Goal: Information Seeking & Learning: Check status

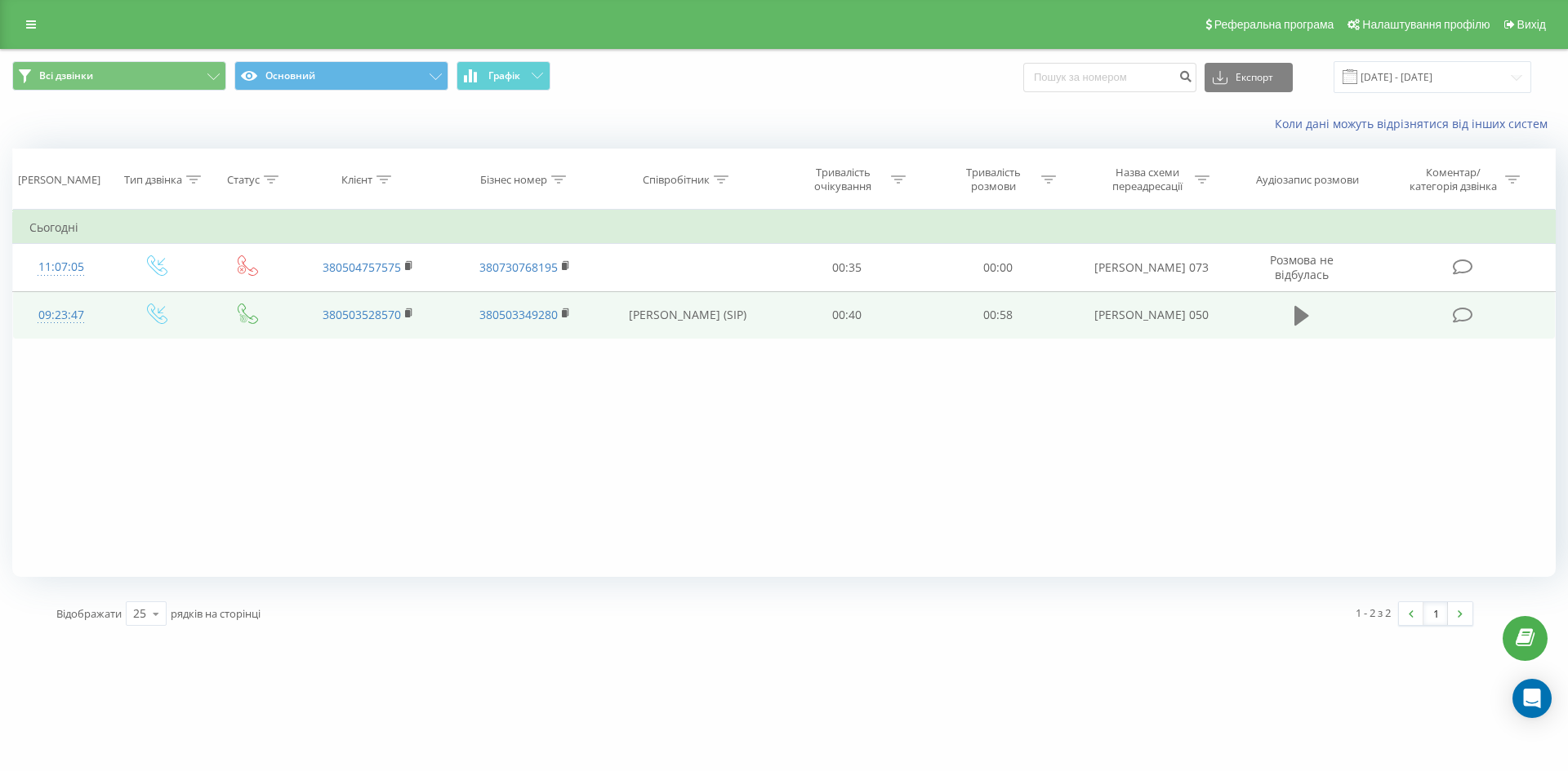
click at [1289, 328] on button at bounding box center [1301, 316] width 24 height 24
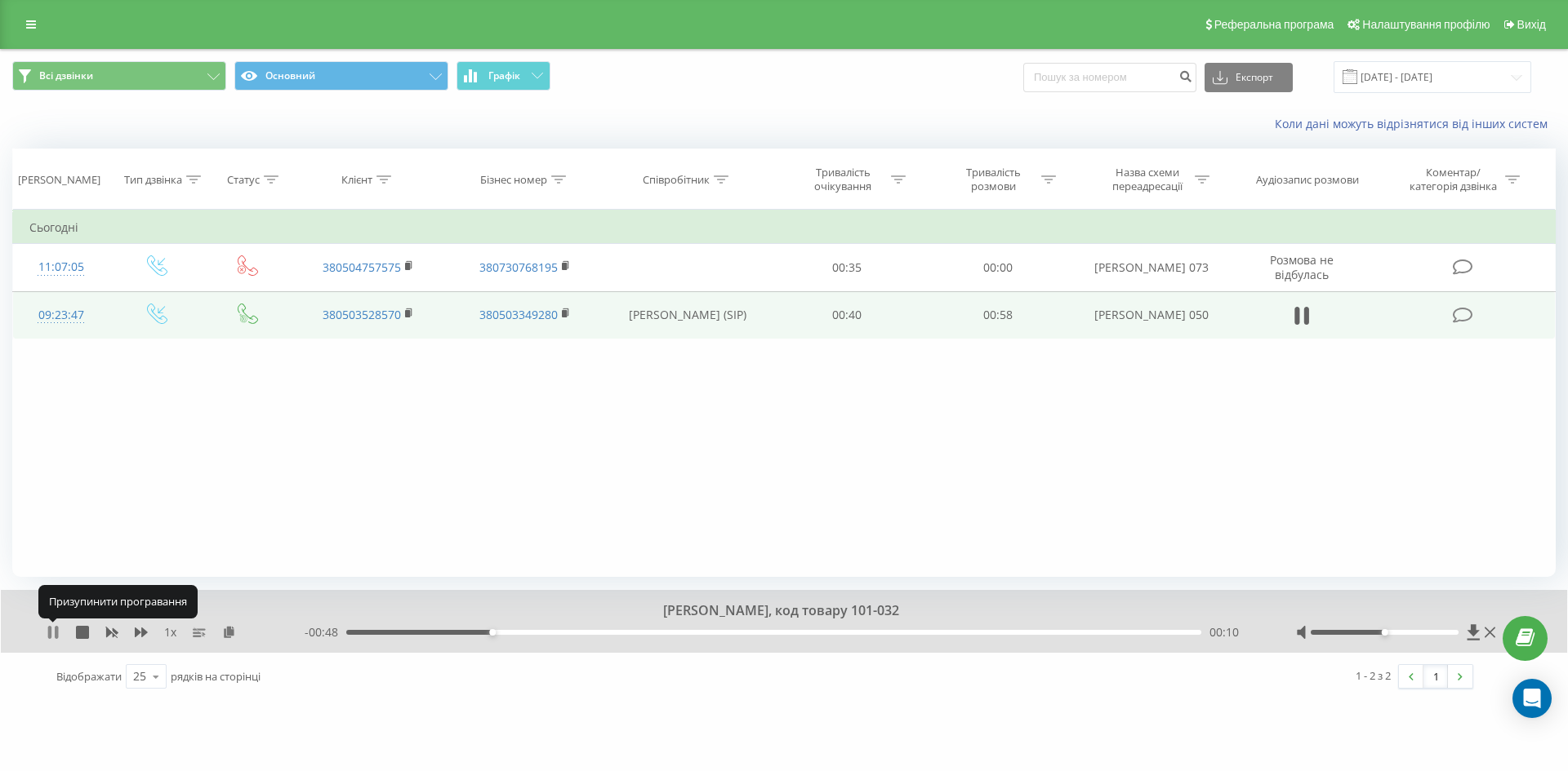
click at [50, 635] on icon at bounding box center [50, 632] width 3 height 13
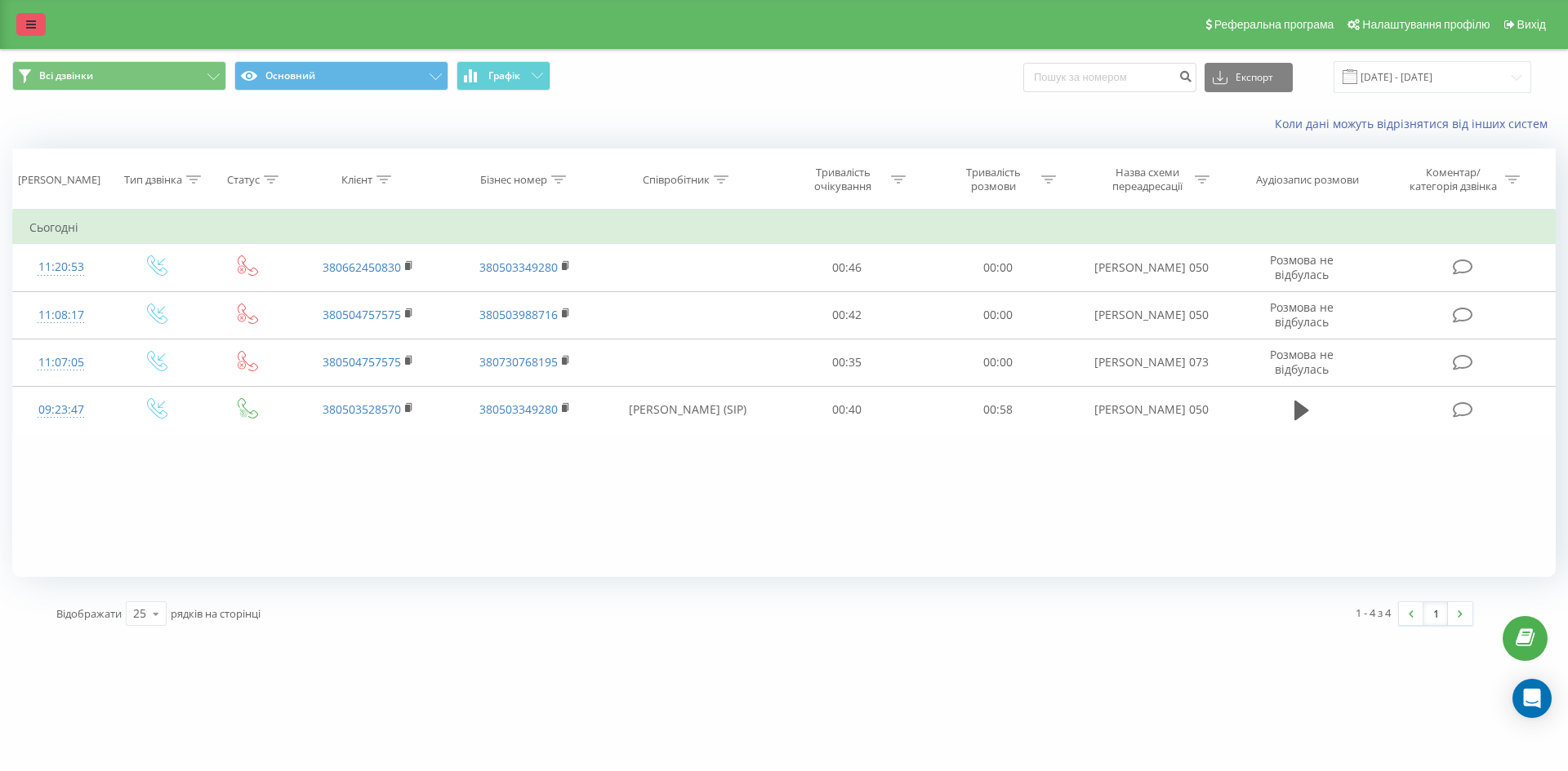
click at [36, 23] on link at bounding box center [30, 24] width 30 height 23
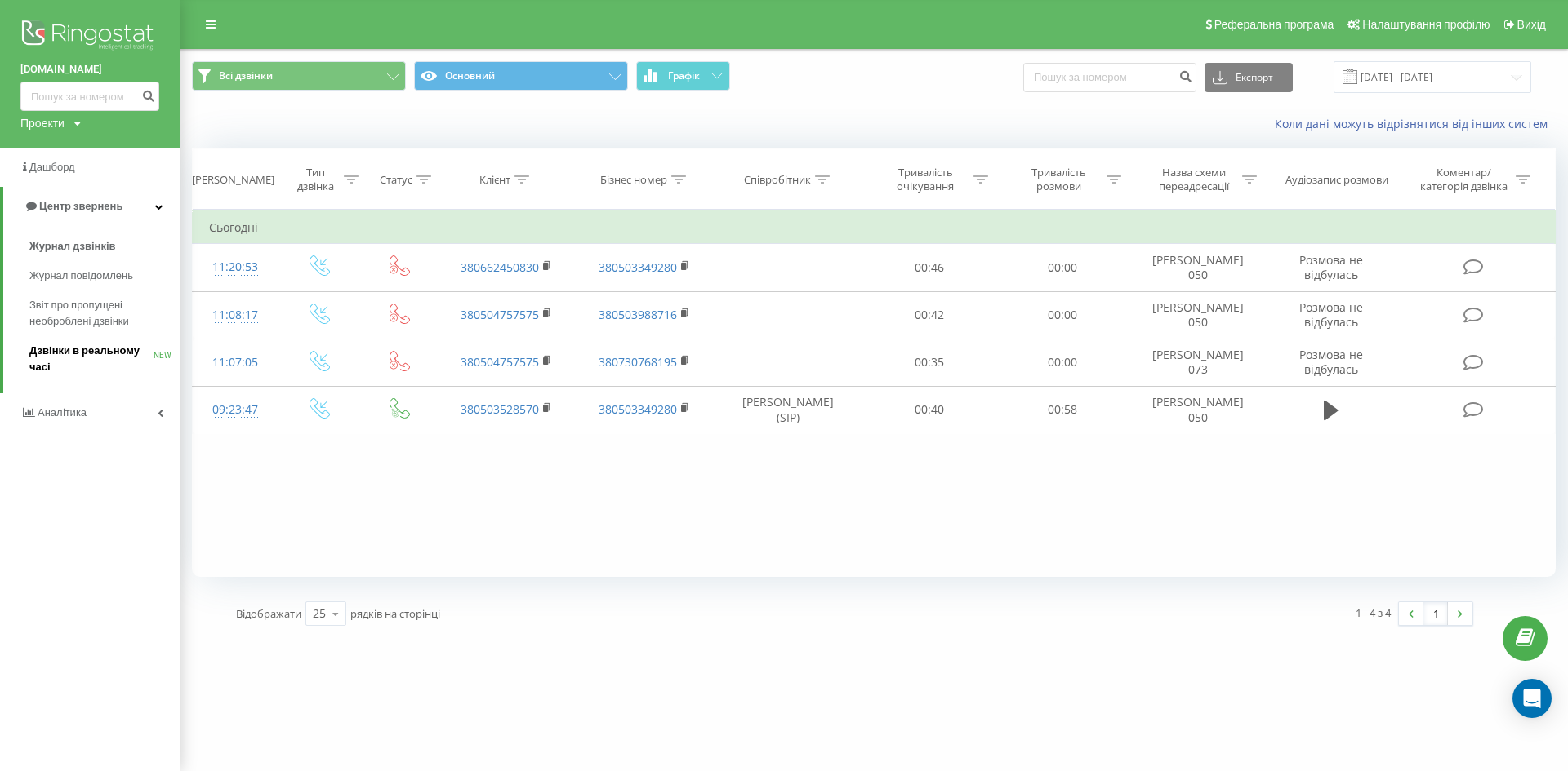
click at [74, 362] on span "Дзвінки в реальному часі" at bounding box center [91, 359] width 124 height 33
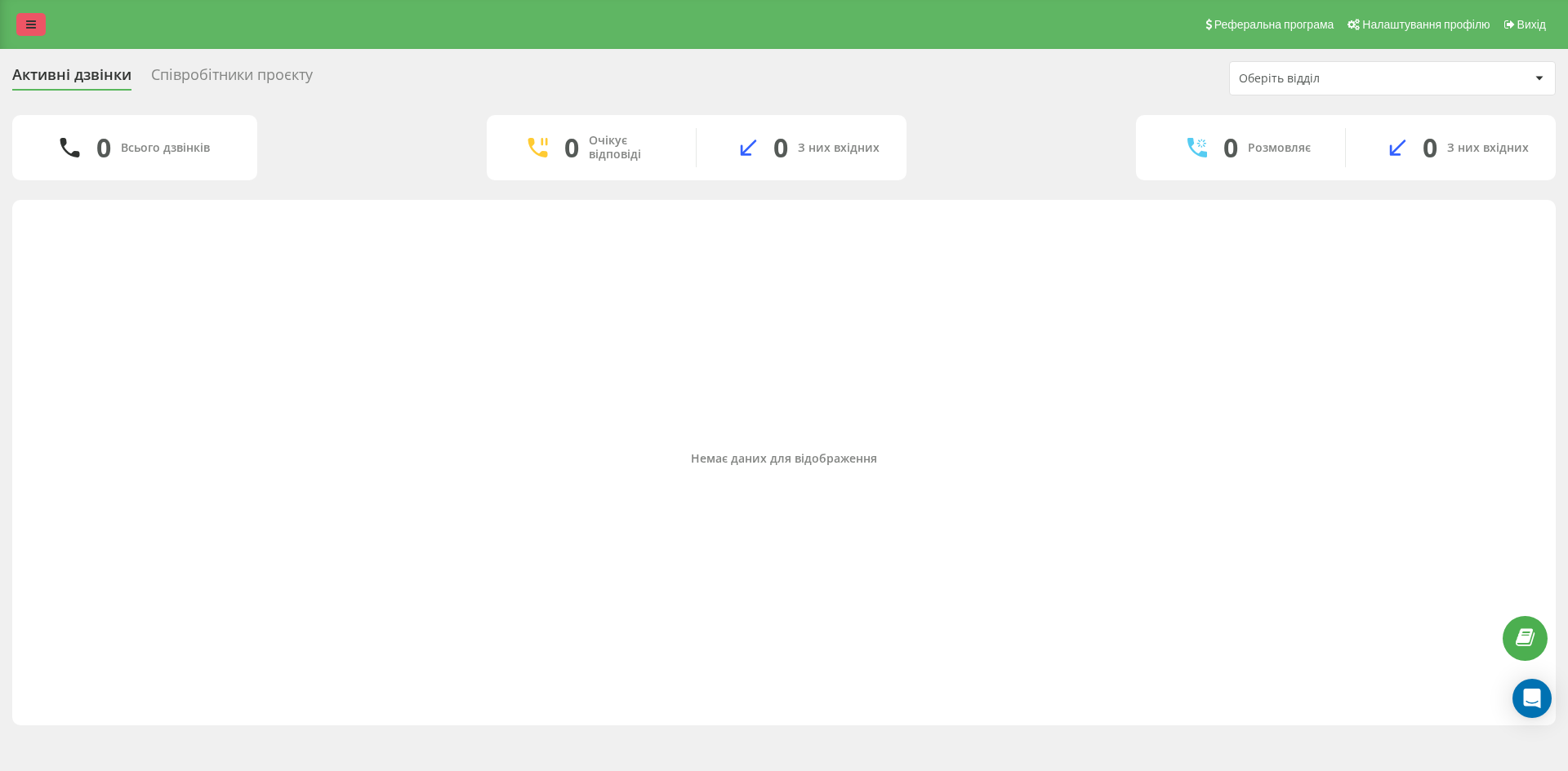
click at [32, 31] on link at bounding box center [30, 24] width 30 height 23
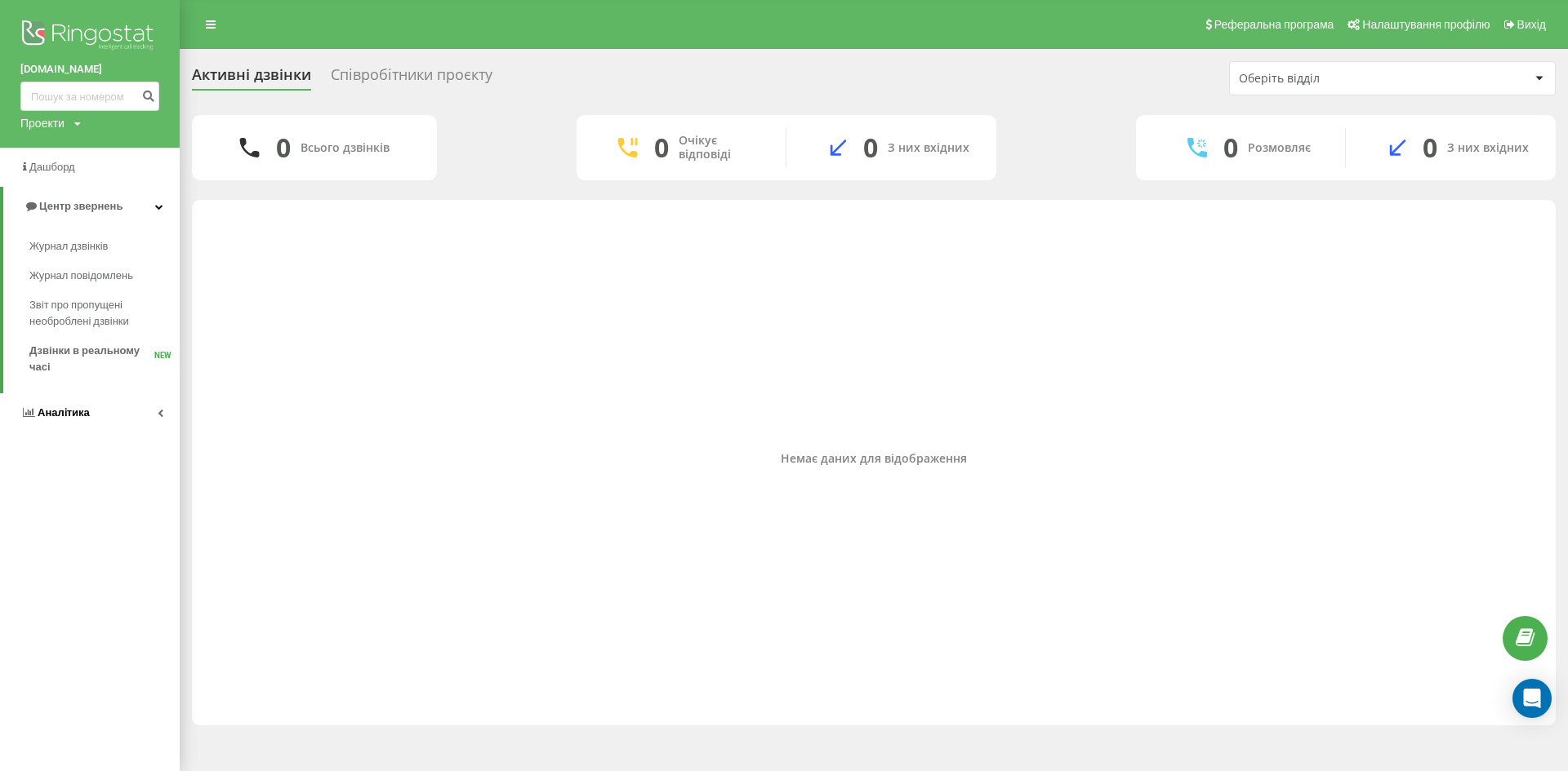
click at [94, 414] on link "Аналiтика" at bounding box center [90, 413] width 180 height 39
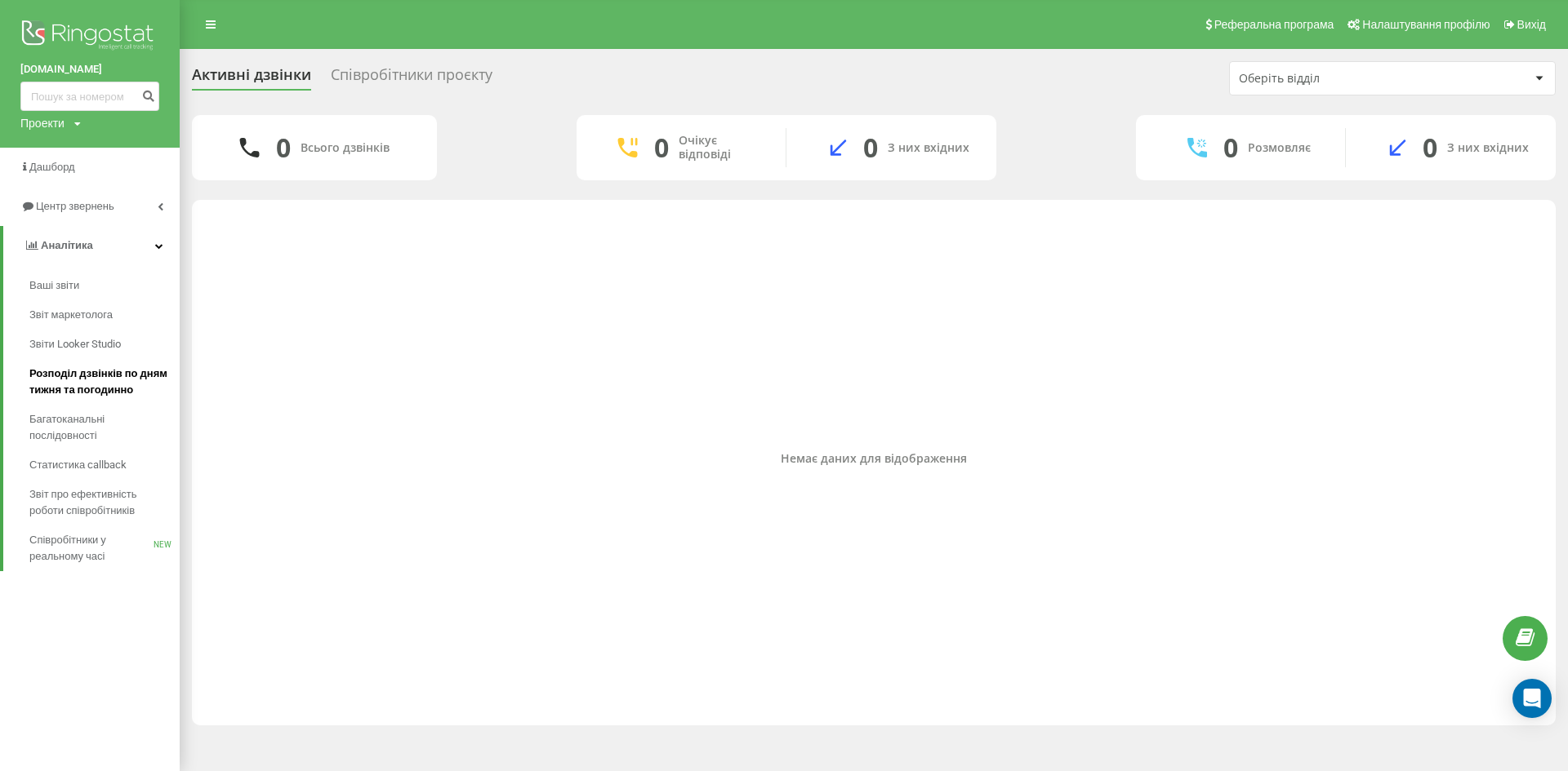
click at [85, 395] on span "Розподіл дзвінків по дням тижня та погодинно" at bounding box center [101, 382] width 142 height 33
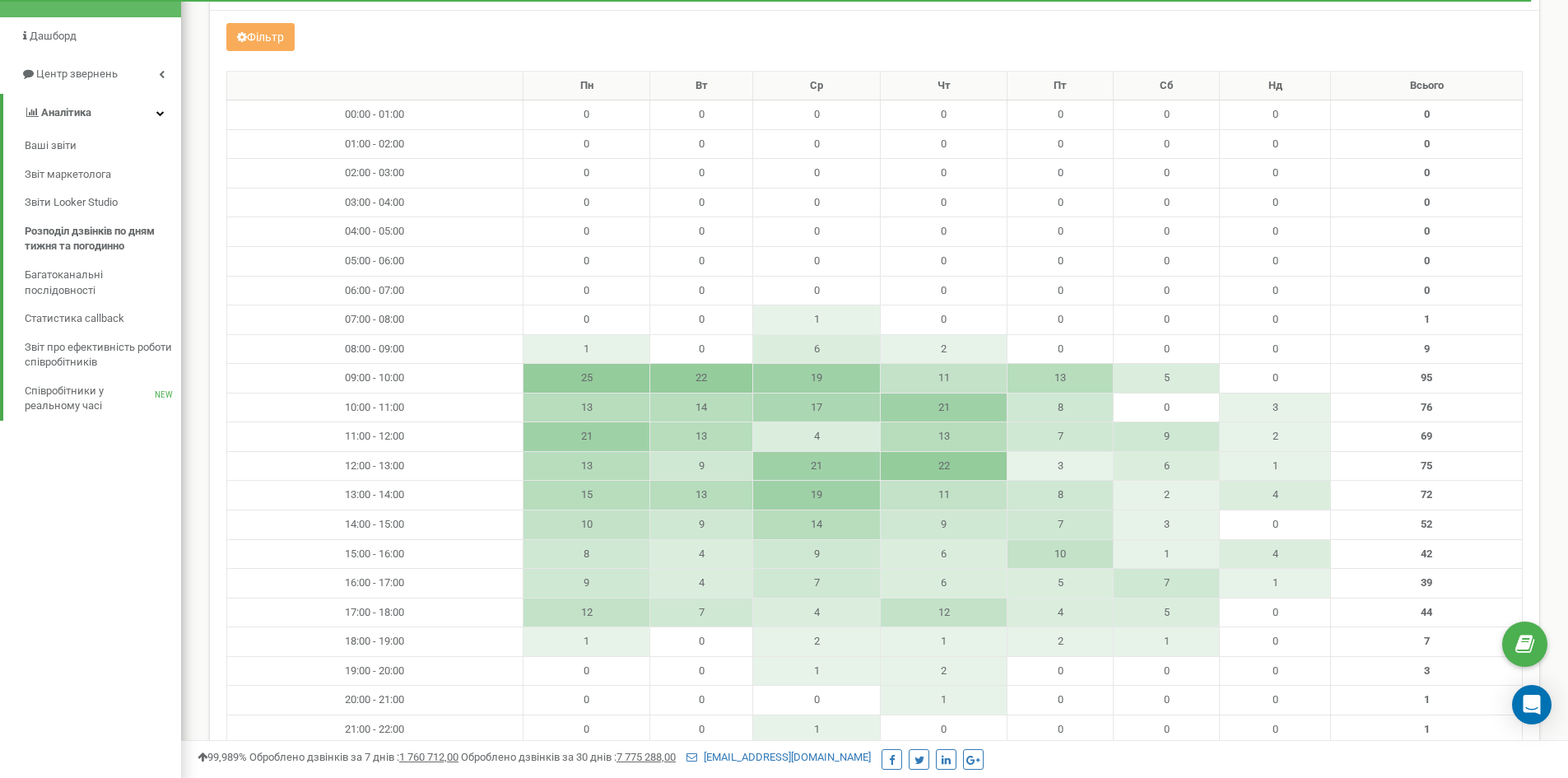
scroll to position [125, 0]
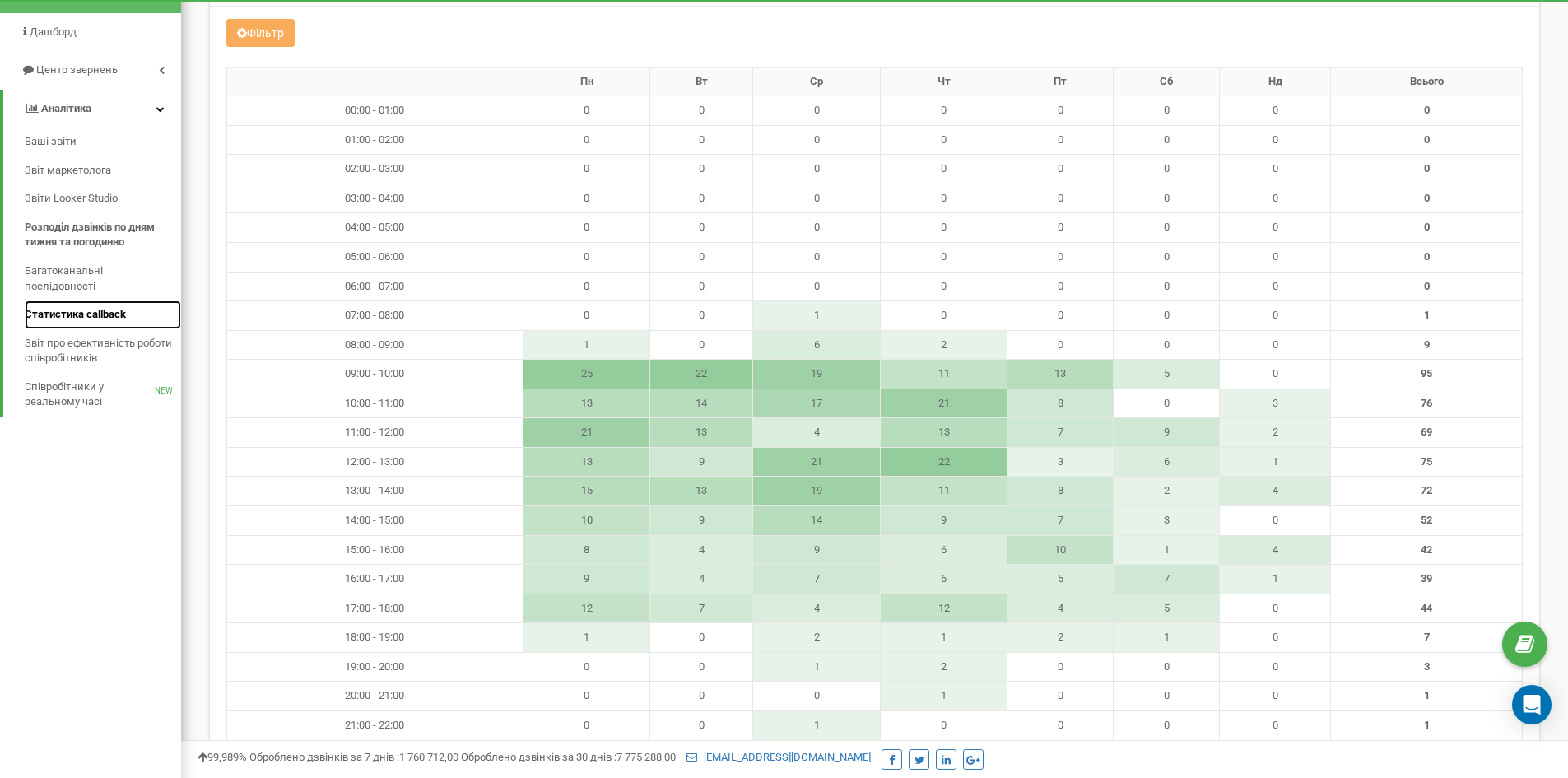
click at [82, 314] on span "Статистика callback" at bounding box center [75, 315] width 101 height 15
